Goal: Communication & Community: Connect with others

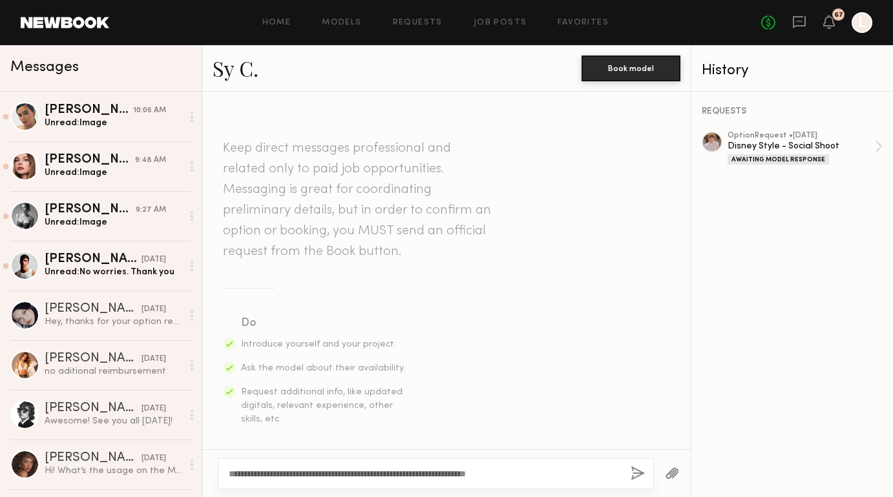
type textarea "**********"
click at [636, 468] on button "button" at bounding box center [637, 474] width 14 height 16
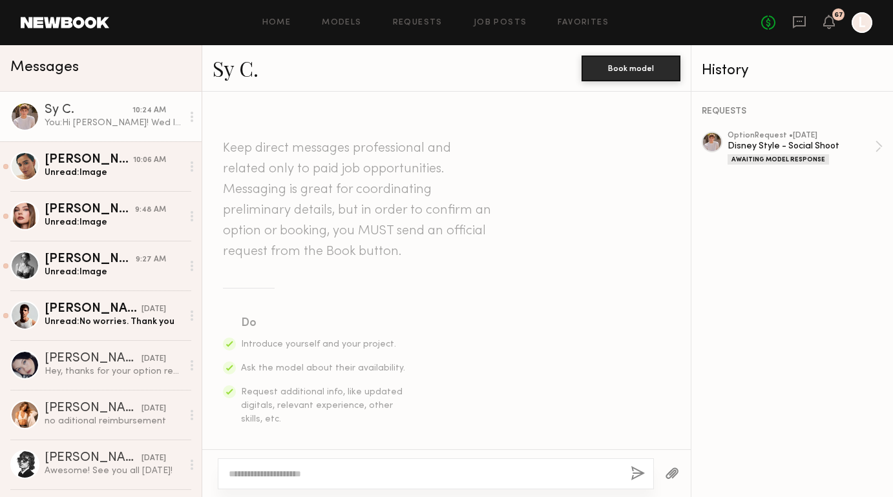
scroll to position [329, 0]
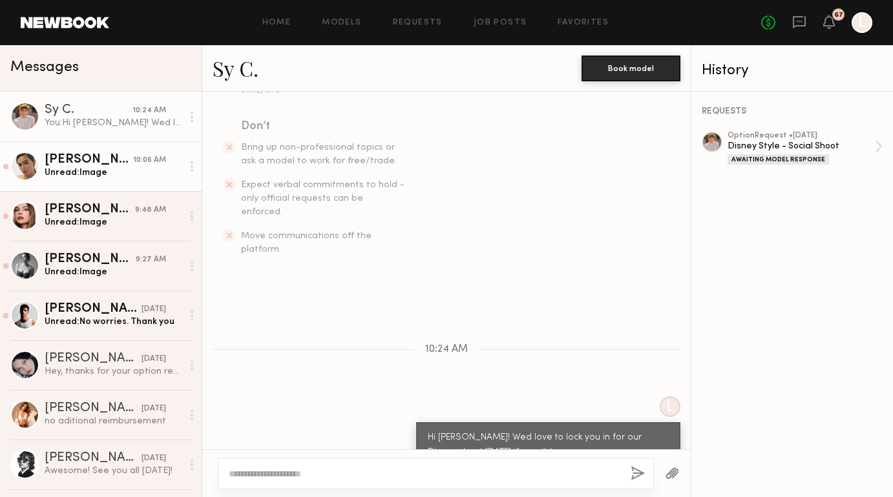
click at [125, 161] on div "[PERSON_NAME]" at bounding box center [89, 160] width 88 height 13
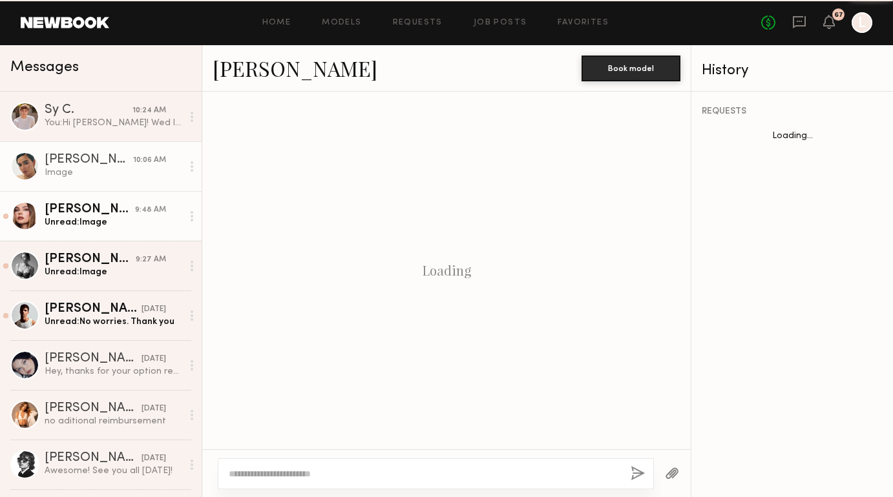
scroll to position [2493, 0]
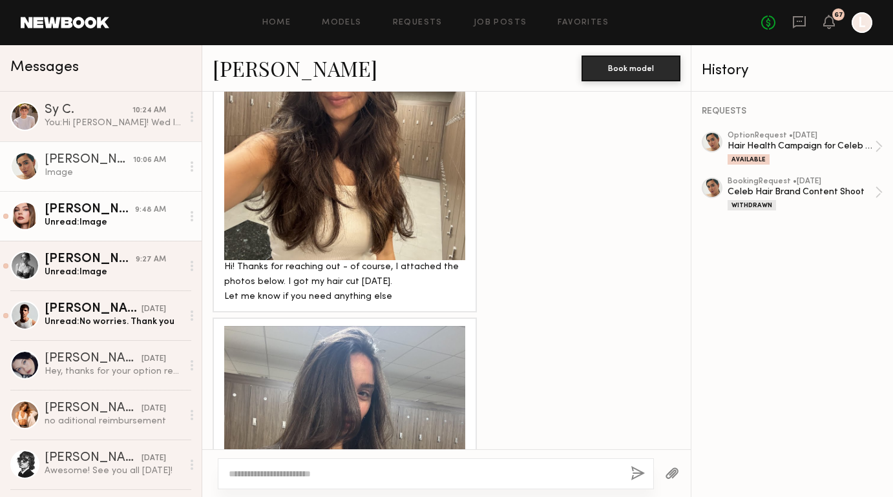
click at [121, 216] on div "Unread: Image" at bounding box center [114, 222] width 138 height 12
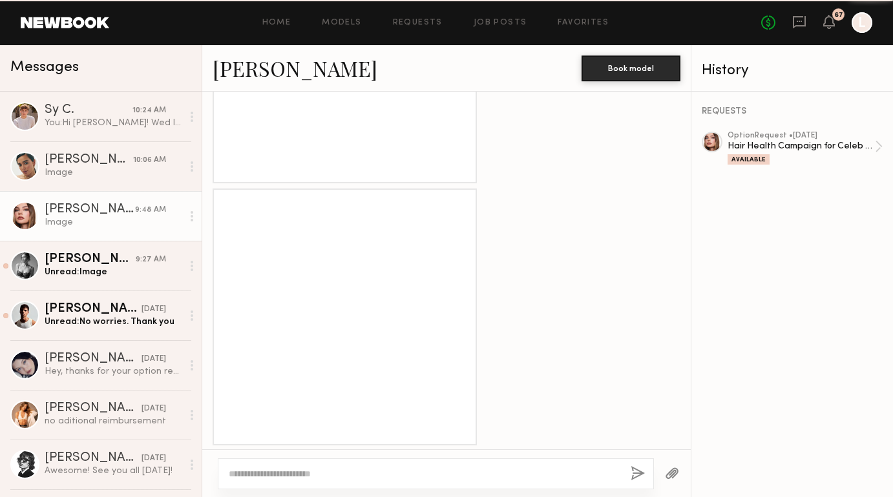
scroll to position [1184, 0]
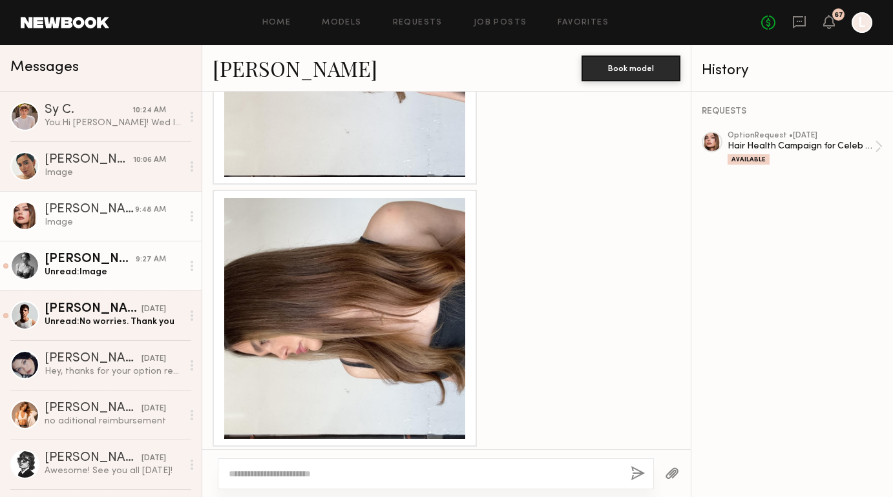
click at [121, 262] on div "[PERSON_NAME]" at bounding box center [90, 259] width 91 height 13
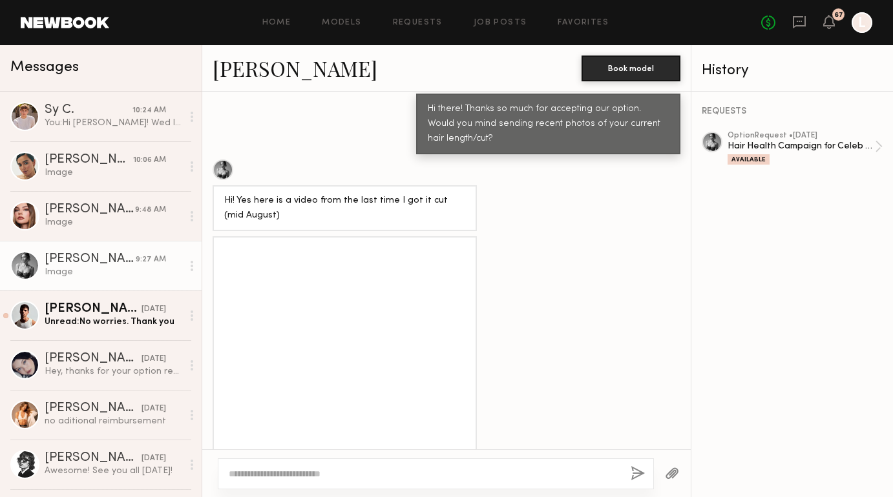
scroll to position [665, 0]
